Goal: Find specific page/section: Find specific page/section

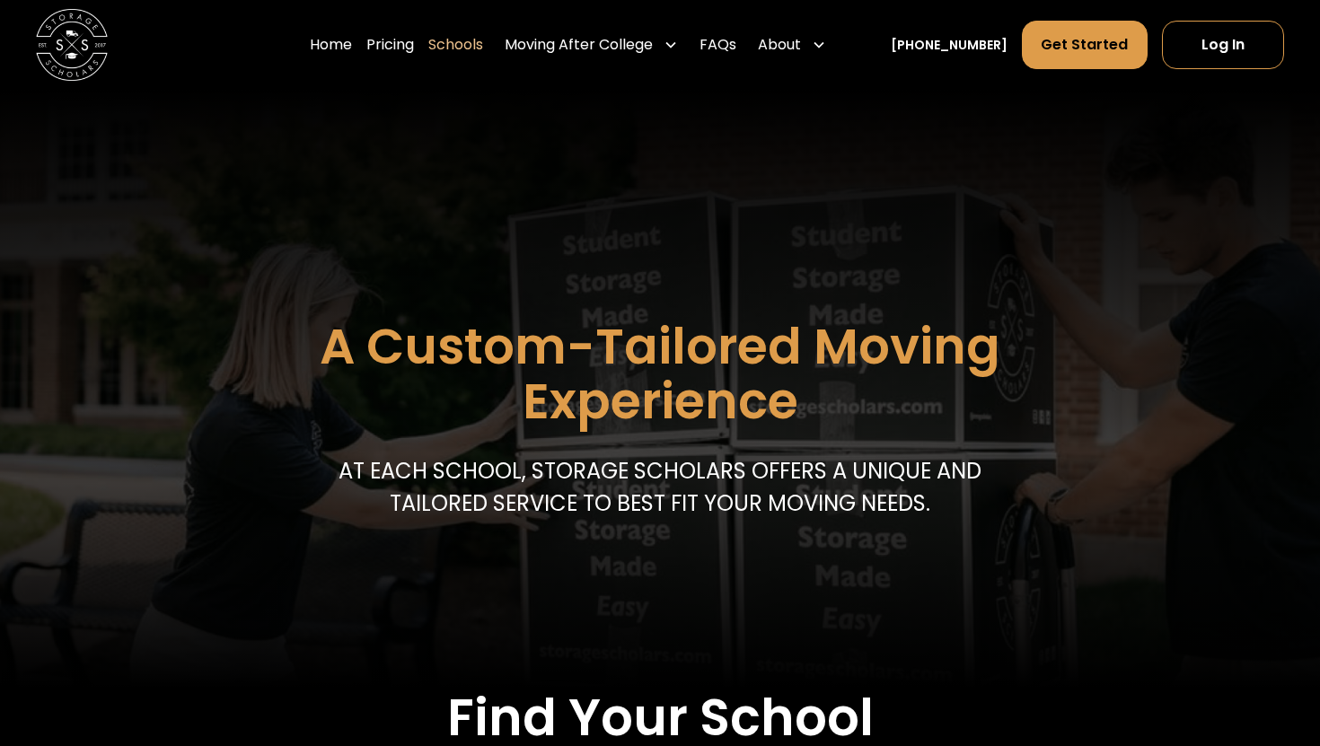
click at [483, 55] on link "Schools" at bounding box center [455, 45] width 55 height 50
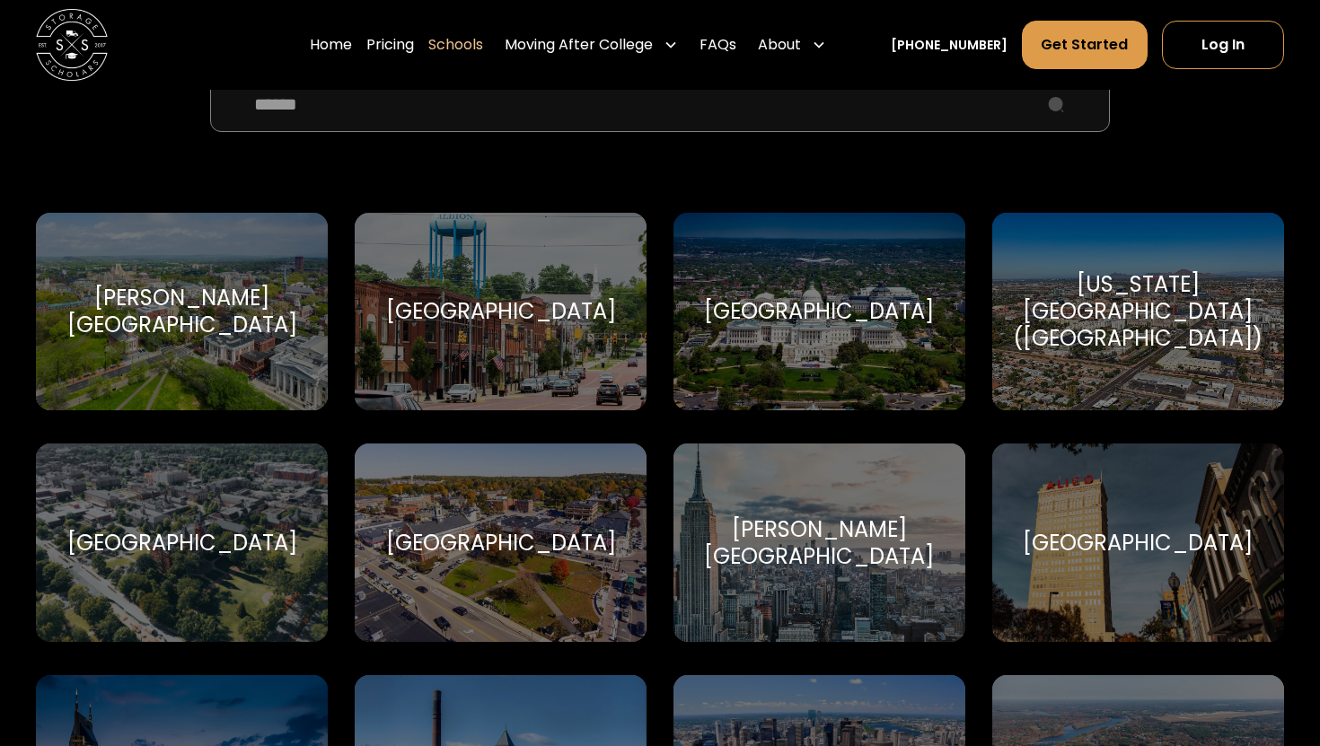
scroll to position [559, 0]
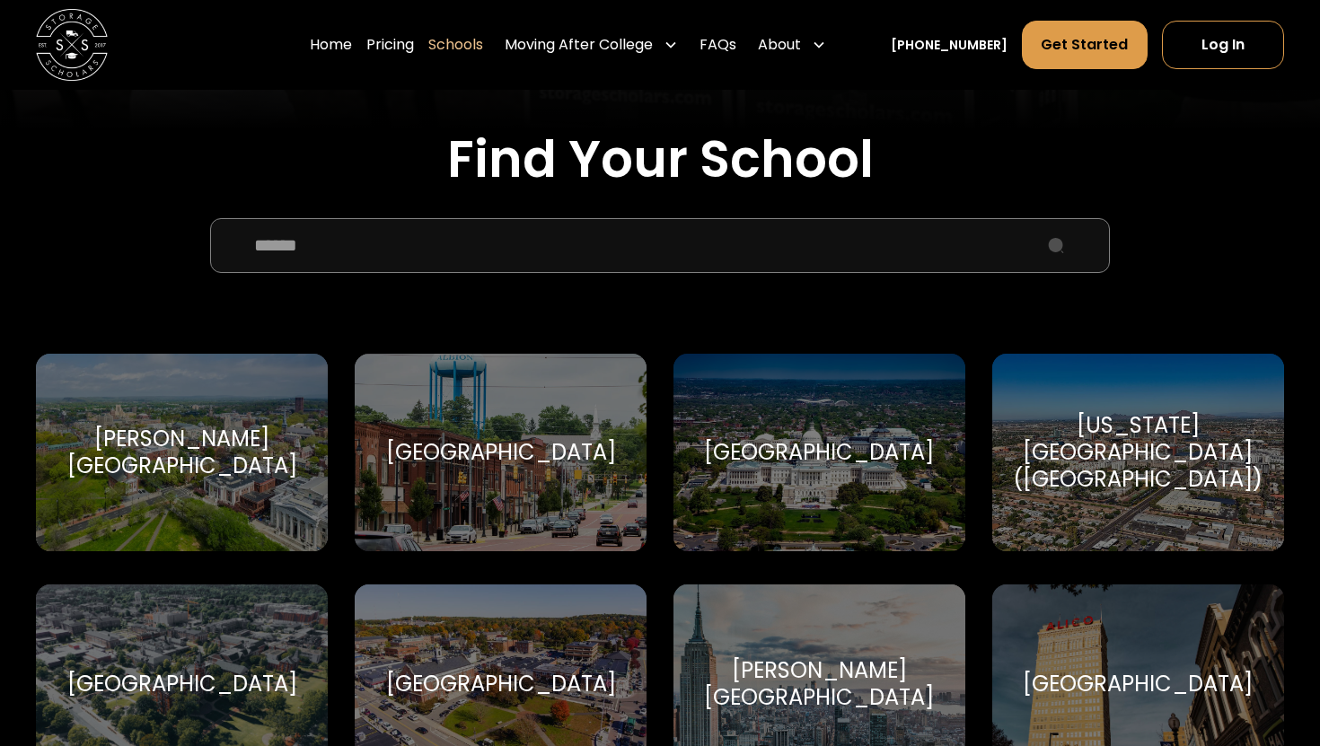
click at [532, 258] on input "School Select Form" at bounding box center [660, 245] width 901 height 54
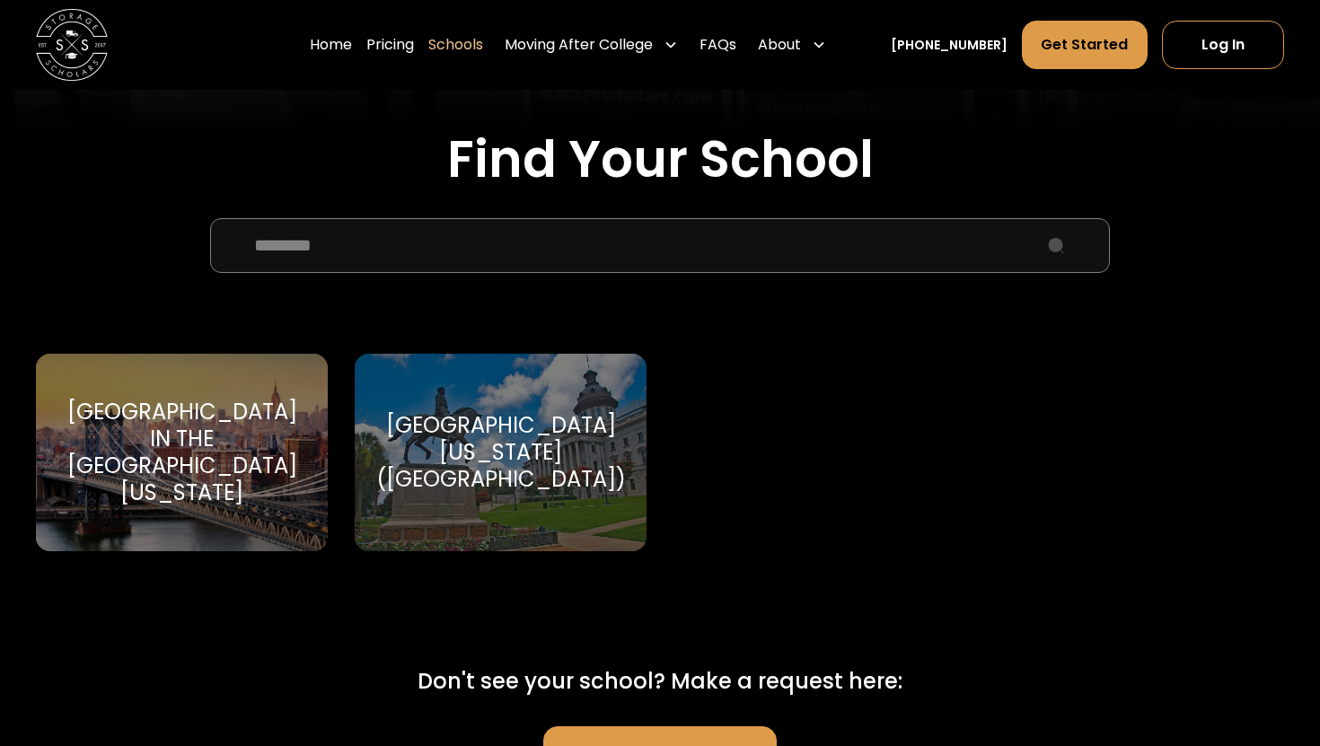
type input "********"
click at [266, 441] on div "[GEOGRAPHIC_DATA] in the [GEOGRAPHIC_DATA][US_STATE]" at bounding box center [181, 453] width 249 height 108
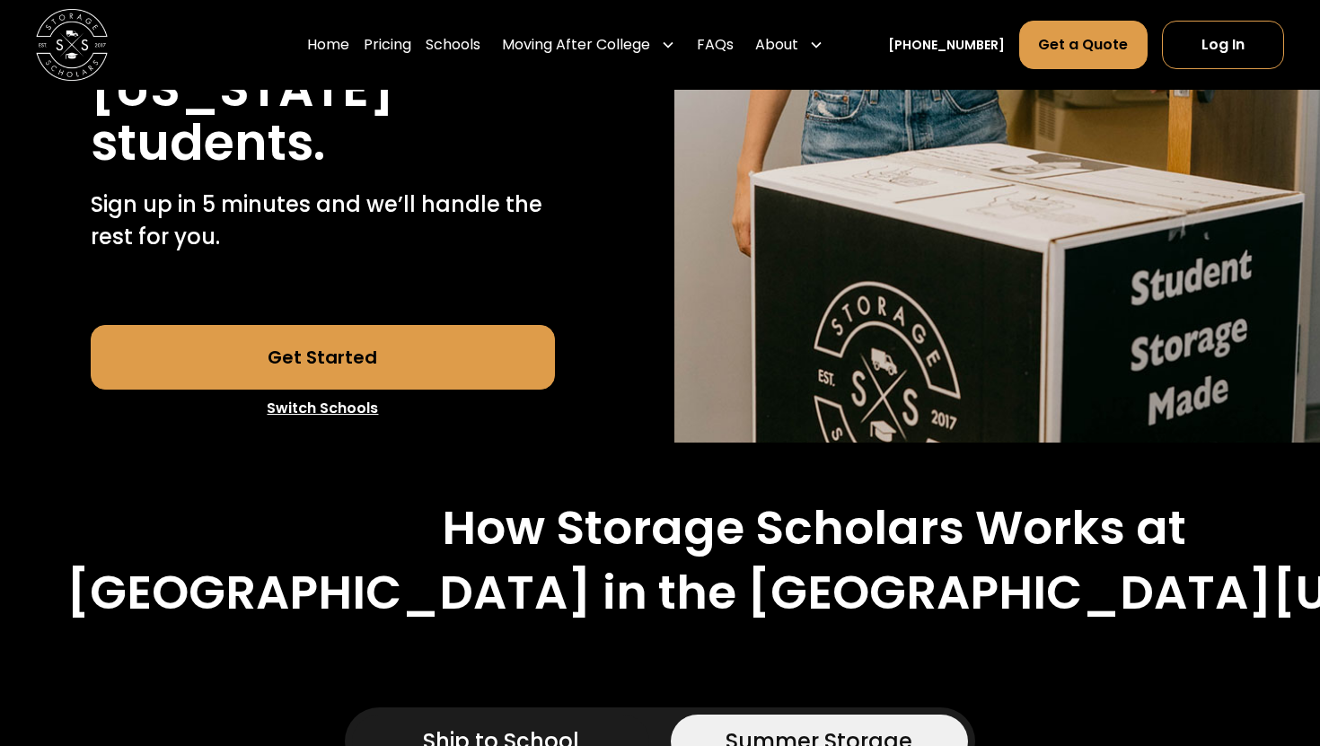
scroll to position [539, 0]
